Goal: Task Accomplishment & Management: Manage account settings

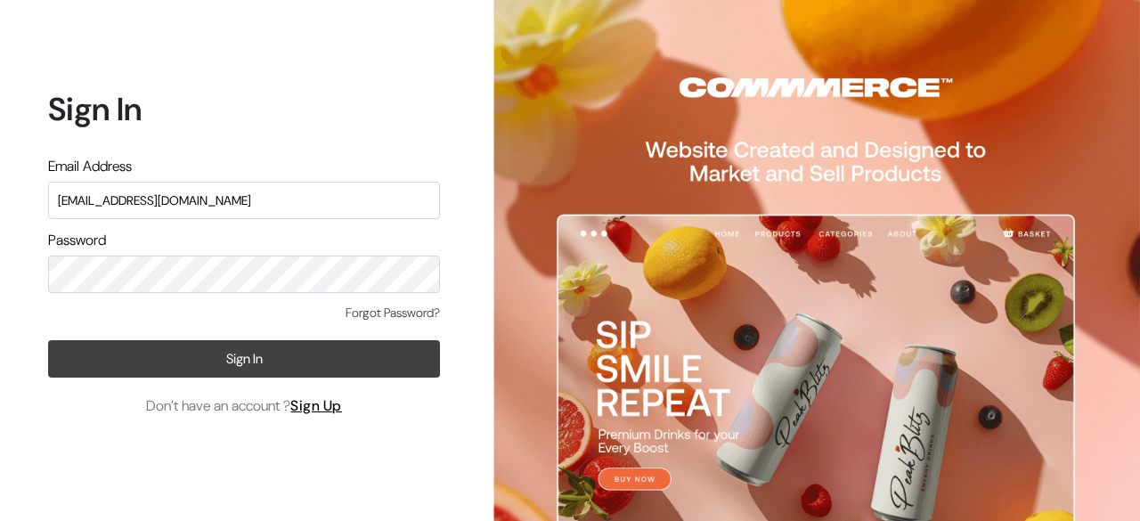
click at [236, 355] on button "Sign In" at bounding box center [244, 358] width 392 height 37
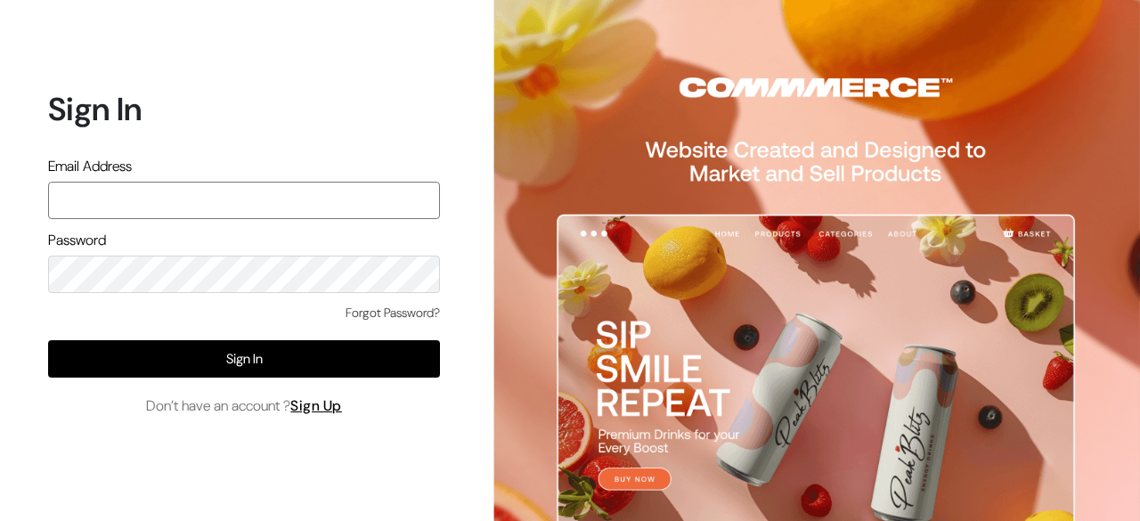
paste input "ashish@commmerce.com"
type input "ashish@commmerce.com"
click at [233, 249] on div "Password" at bounding box center [244, 261] width 392 height 63
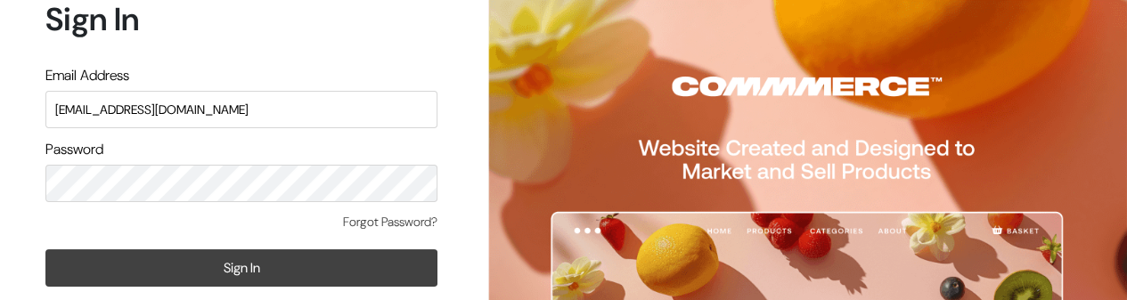
click at [269, 256] on button "Sign In" at bounding box center [241, 267] width 392 height 37
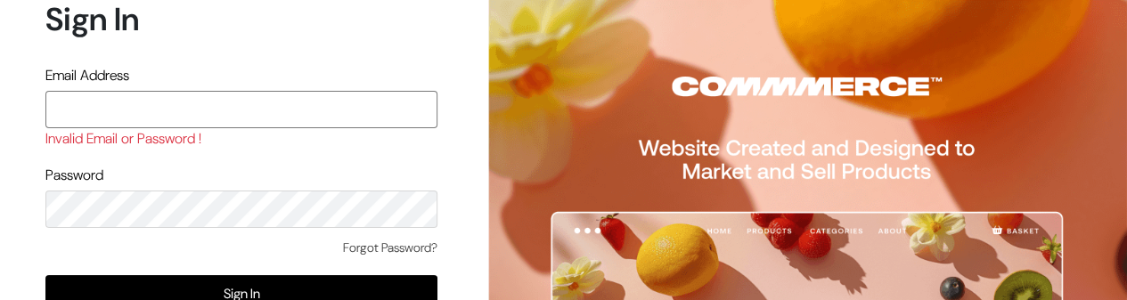
paste input "[EMAIL_ADDRESS][DOMAIN_NAME]"
type input "[EMAIL_ADDRESS][DOMAIN_NAME]"
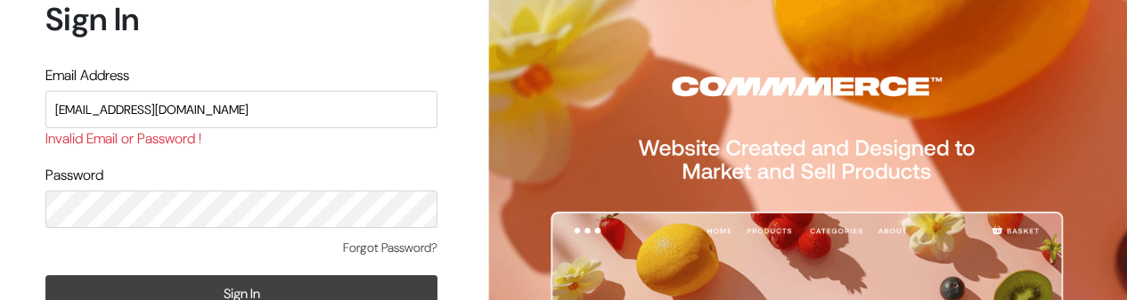
click at [277, 282] on button "Sign In" at bounding box center [241, 293] width 392 height 37
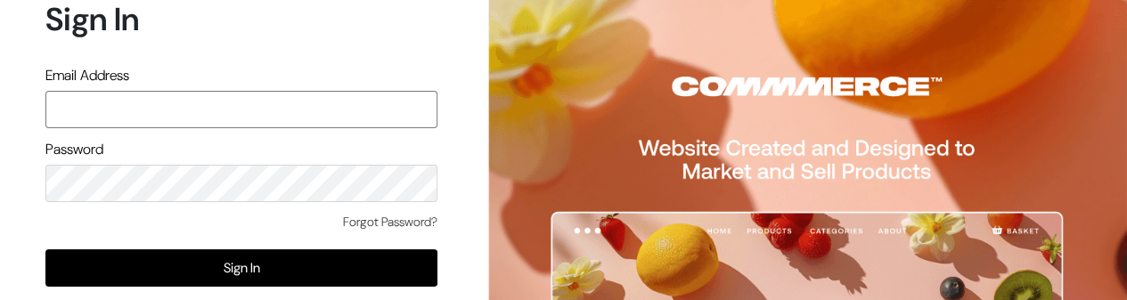
paste input "[EMAIL_ADDRESS][DOMAIN_NAME]"
type input "[EMAIL_ADDRESS][DOMAIN_NAME]"
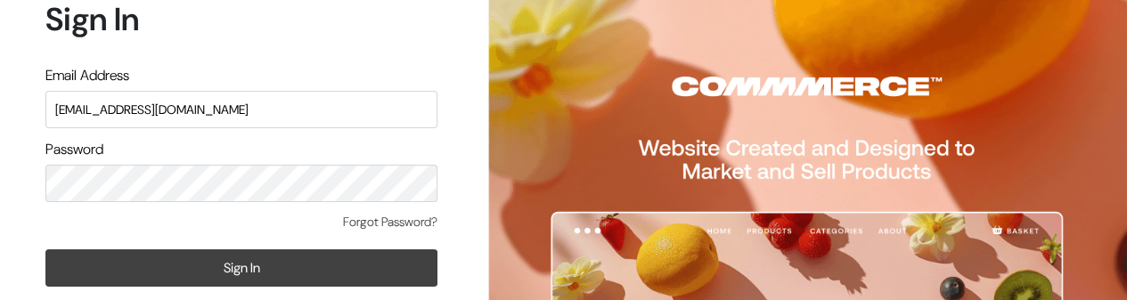
click at [247, 266] on button "Sign In" at bounding box center [241, 267] width 392 height 37
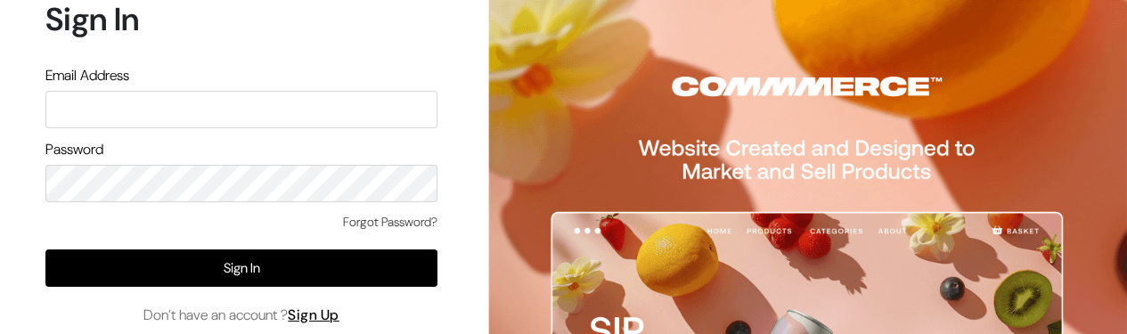
click at [470, 279] on div at bounding box center [797, 167] width 657 height 334
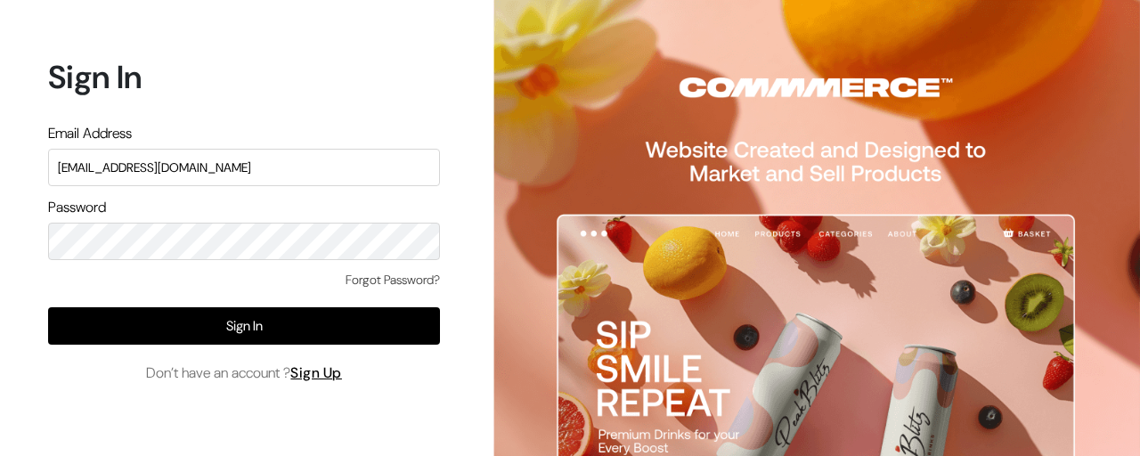
type input "[EMAIL_ADDRESS][DOMAIN_NAME]"
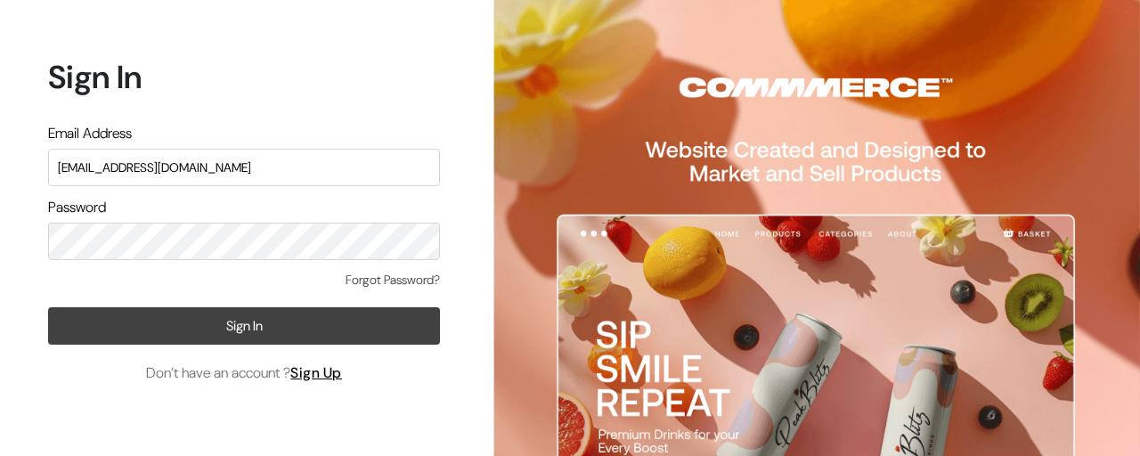
click at [224, 328] on button "Sign In" at bounding box center [244, 325] width 392 height 37
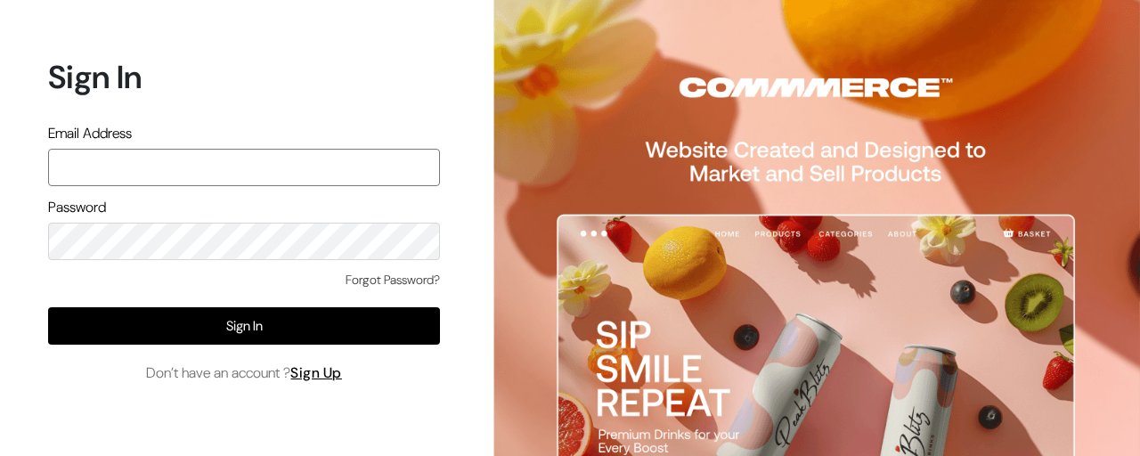
click at [227, 161] on input "text" at bounding box center [244, 167] width 392 height 37
paste input "[EMAIL_ADDRESS][DOMAIN_NAME]"
type input "[EMAIL_ADDRESS][DOMAIN_NAME]"
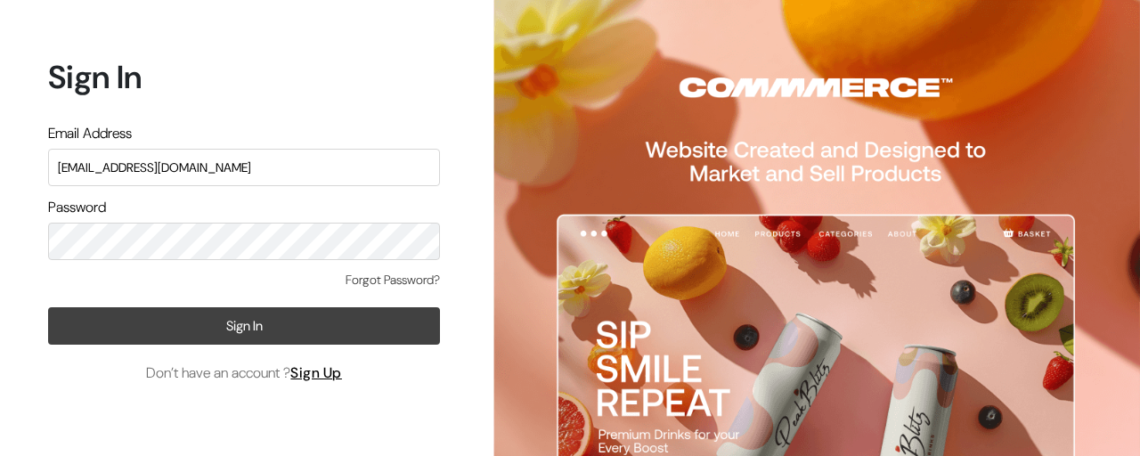
click at [206, 327] on button "Sign In" at bounding box center [244, 325] width 392 height 37
